Goal: Complete application form

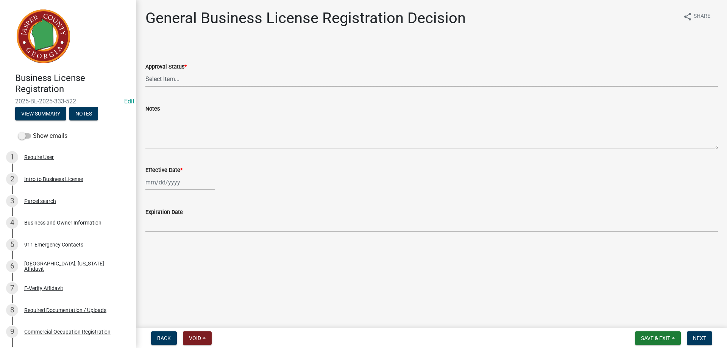
click at [163, 77] on select "Select Item... Approved Denied" at bounding box center [431, 79] width 573 height 16
click at [145, 71] on select "Select Item... Approved Denied" at bounding box center [431, 79] width 573 height 16
select select "4b86b809-39dd-4c68-9f3d-fdb3e7050482"
select select "8"
select select "2025"
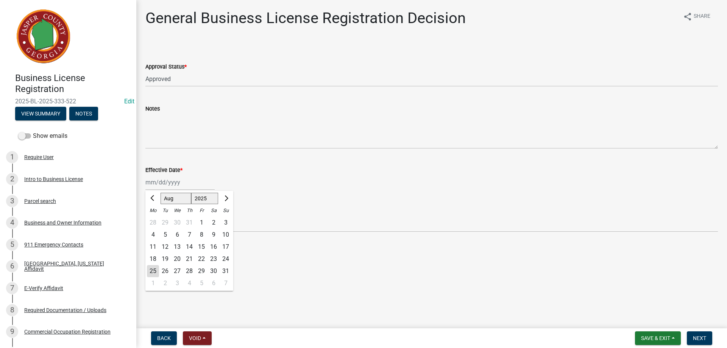
click at [167, 185] on div "[PERSON_NAME] Feb Mar Apr [PERSON_NAME][DATE] Oct Nov [DATE] 1526 1527 1528 152…" at bounding box center [179, 183] width 69 height 16
click at [153, 269] on div "25" at bounding box center [153, 271] width 12 height 12
type input "[DATE]"
click at [697, 334] on button "Next" at bounding box center [699, 338] width 25 height 14
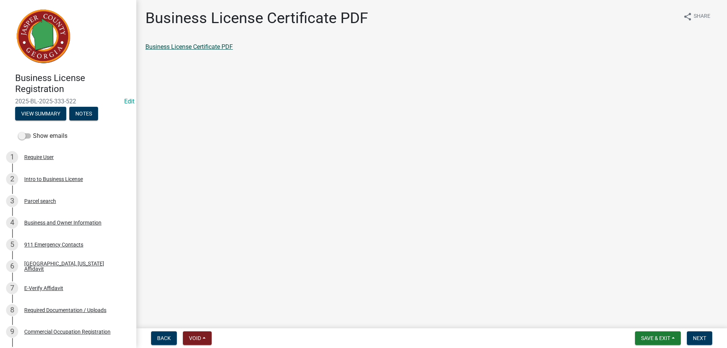
click at [220, 48] on link "Business License Certificate PDF" at bounding box center [189, 46] width 88 height 7
click at [690, 336] on button "Next" at bounding box center [699, 338] width 25 height 14
